Goal: Task Accomplishment & Management: Use online tool/utility

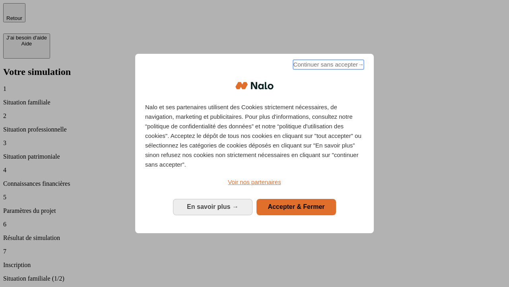
click at [328, 66] on span "Continuer sans accepter →" at bounding box center [328, 65] width 71 height 10
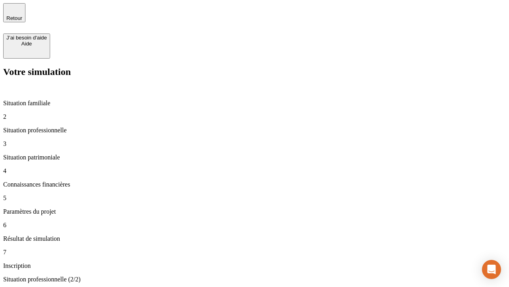
type input "70 000"
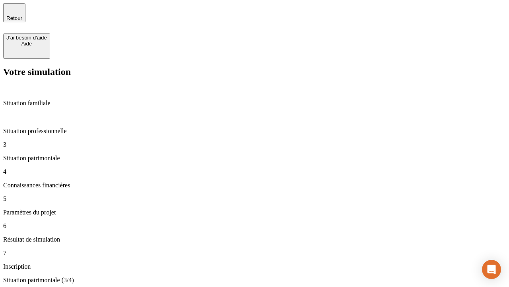
type input "800"
type input "6"
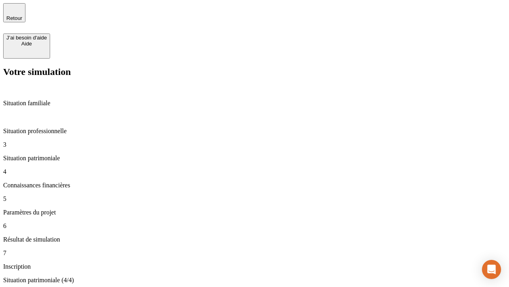
type input "400"
type input "3"
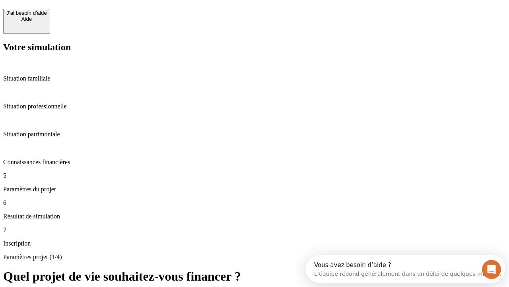
scroll to position [15, 0]
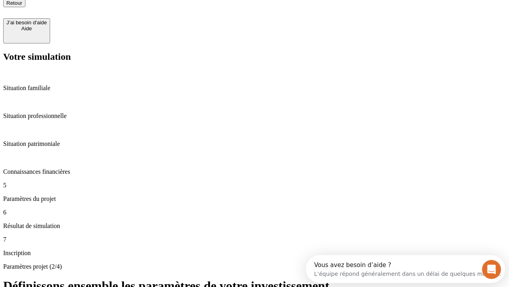
type input "35"
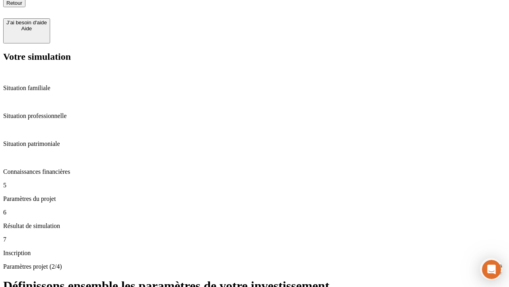
type input "500"
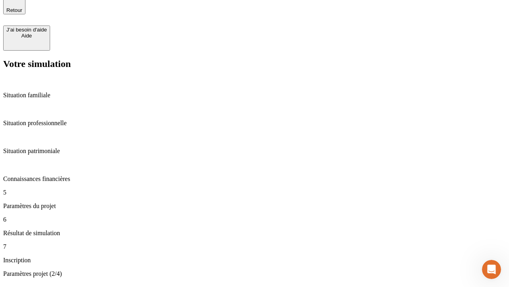
type input "640"
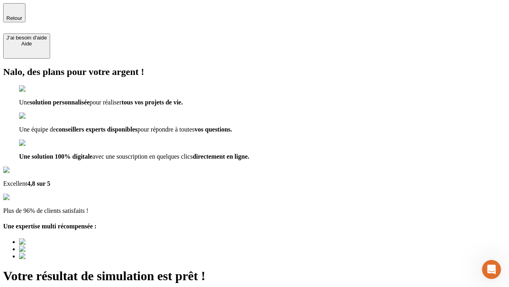
type input "[EMAIL_ADDRESS][DOMAIN_NAME]"
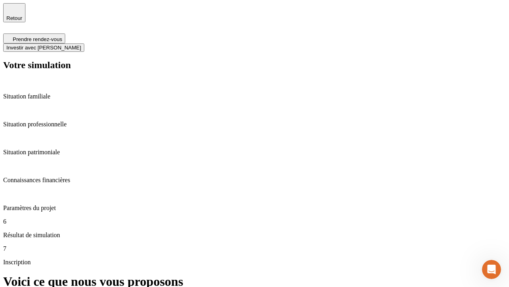
click at [81, 45] on span "Investir avec [PERSON_NAME]" at bounding box center [43, 48] width 75 height 6
